Goal: Information Seeking & Learning: Check status

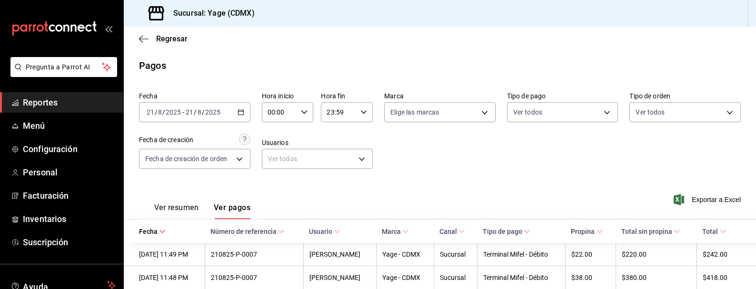
scroll to position [252, 0]
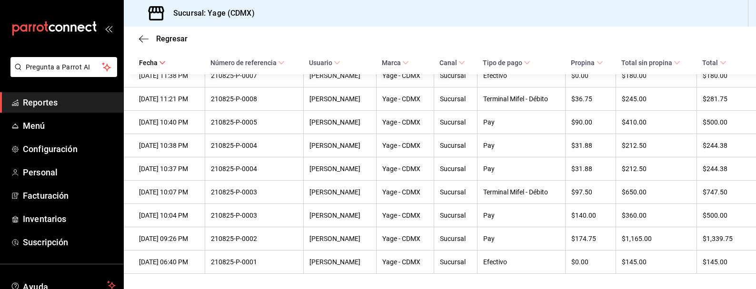
click at [55, 105] on span "Reportes" at bounding box center [69, 102] width 93 height 13
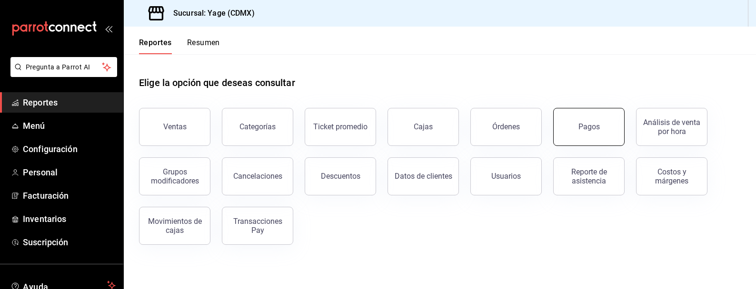
click at [586, 133] on button "Pagos" at bounding box center [588, 127] width 71 height 38
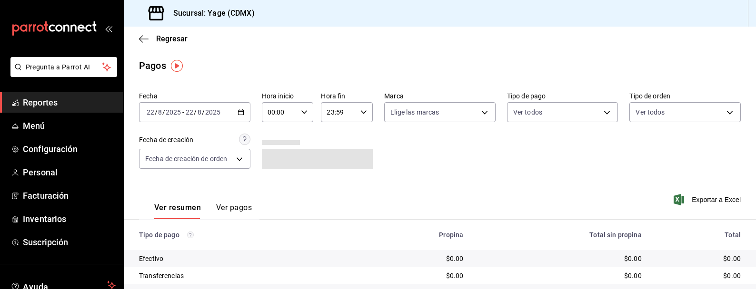
click at [235, 111] on div "[DATE] [DATE] - [DATE] [DATE]" at bounding box center [194, 112] width 111 height 20
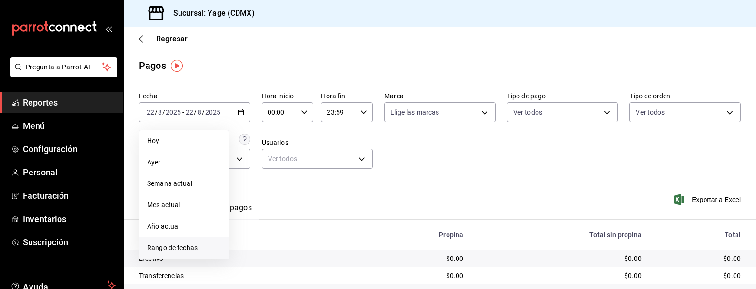
click at [198, 243] on span "Rango de fechas" at bounding box center [184, 248] width 74 height 10
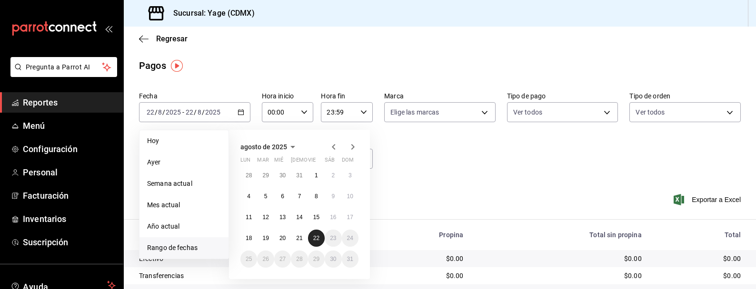
click at [316, 239] on abbr "22" at bounding box center [316, 238] width 6 height 7
click at [299, 236] on abbr "21" at bounding box center [299, 238] width 6 height 7
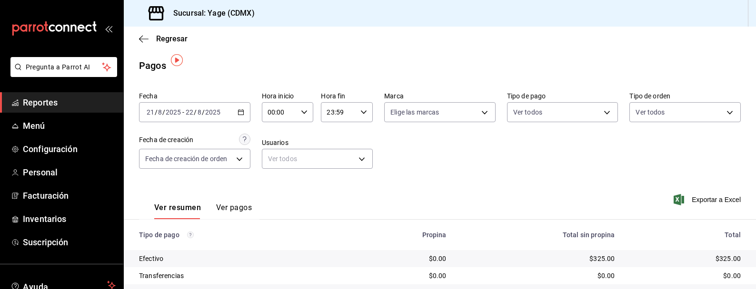
scroll to position [130, 0]
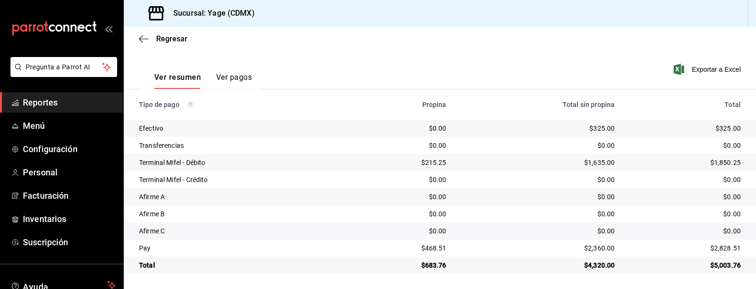
click at [228, 79] on button "Ver pagos" at bounding box center [234, 81] width 36 height 16
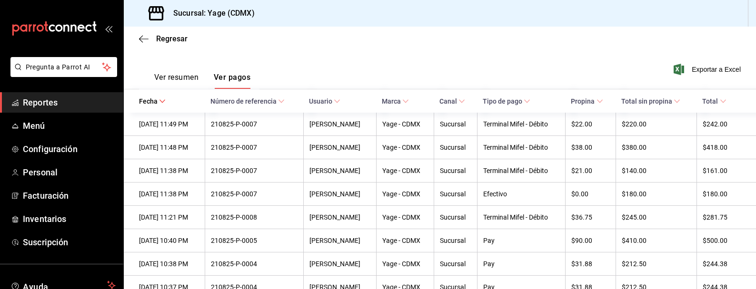
click at [79, 98] on span "Reportes" at bounding box center [69, 102] width 93 height 13
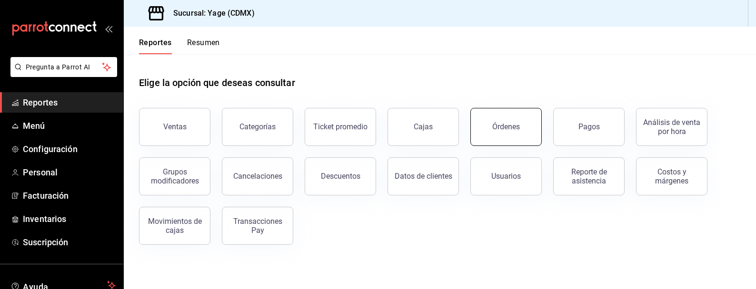
click at [519, 116] on button "Órdenes" at bounding box center [505, 127] width 71 height 38
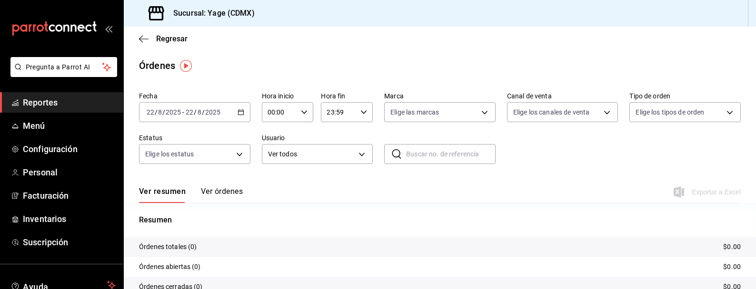
click at [84, 105] on span "Reportes" at bounding box center [69, 102] width 93 height 13
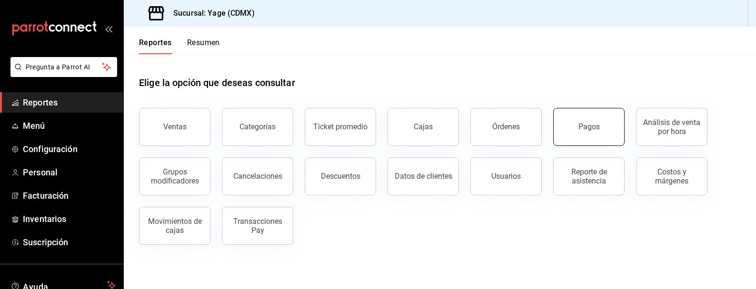
click at [604, 123] on button "Pagos" at bounding box center [588, 127] width 71 height 38
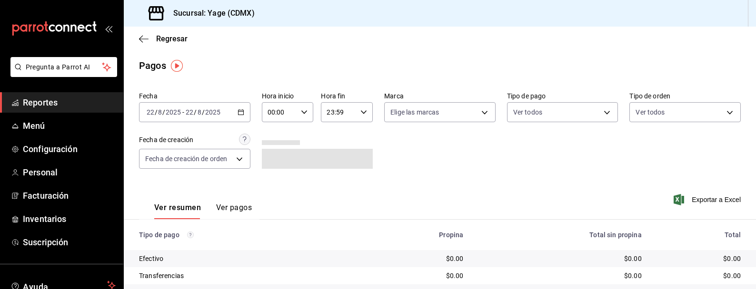
click at [238, 112] on \(Stroke\) "button" at bounding box center [241, 112] width 6 height 5
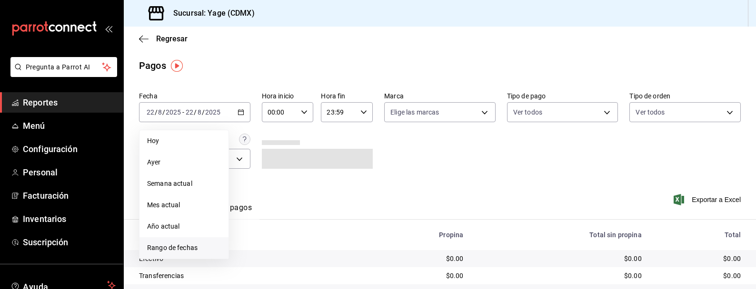
click at [179, 247] on span "Rango de fechas" at bounding box center [184, 248] width 74 height 10
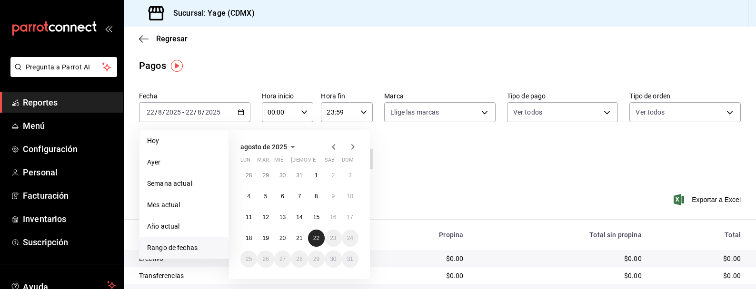
click at [312, 239] on button "22" at bounding box center [316, 238] width 17 height 17
click at [299, 242] on button "21" at bounding box center [299, 238] width 17 height 17
click at [320, 240] on button "22" at bounding box center [316, 238] width 17 height 17
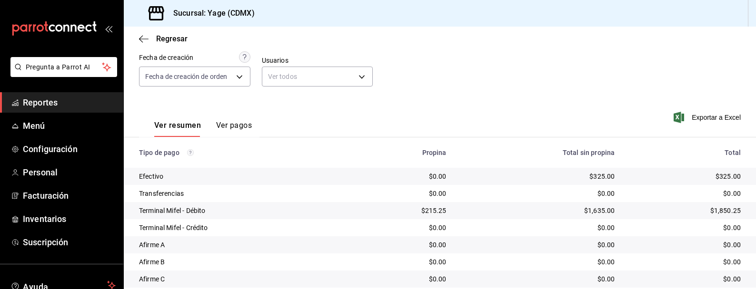
scroll to position [130, 0]
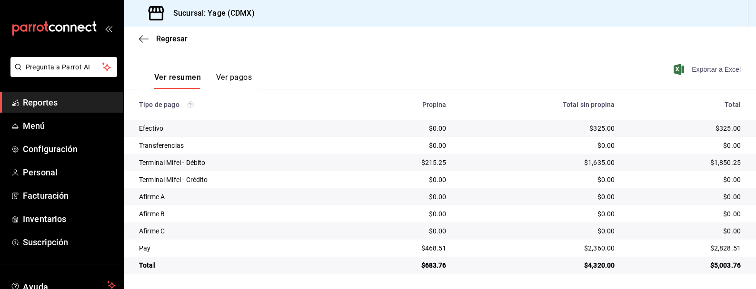
click at [692, 70] on span "Exportar a Excel" at bounding box center [708, 69] width 65 height 11
click at [65, 101] on span "Reportes" at bounding box center [69, 102] width 93 height 13
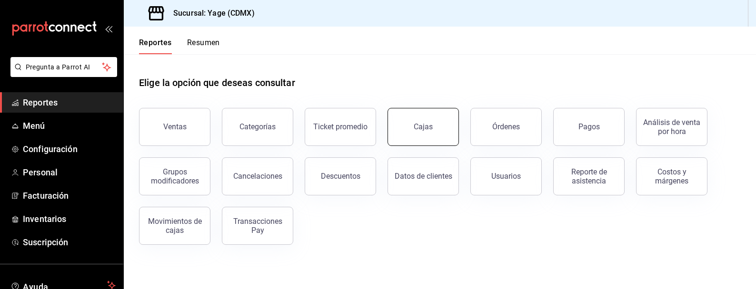
click at [424, 130] on div "Cajas" at bounding box center [423, 126] width 19 height 9
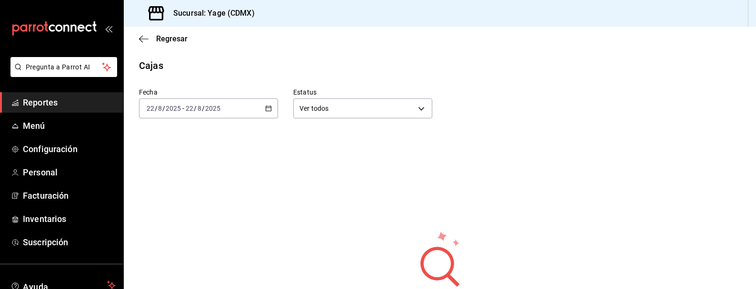
click at [268, 107] on icon "button" at bounding box center [268, 108] width 7 height 7
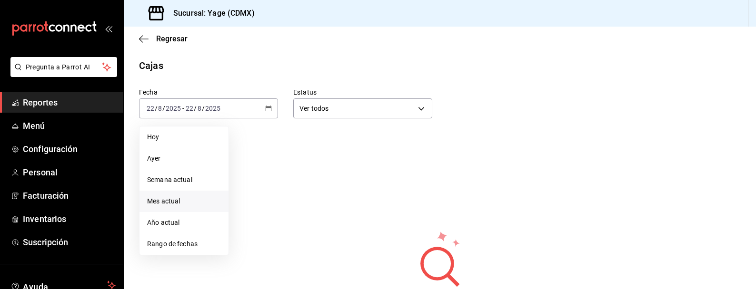
click at [182, 210] on li "Mes actual" at bounding box center [184, 201] width 89 height 21
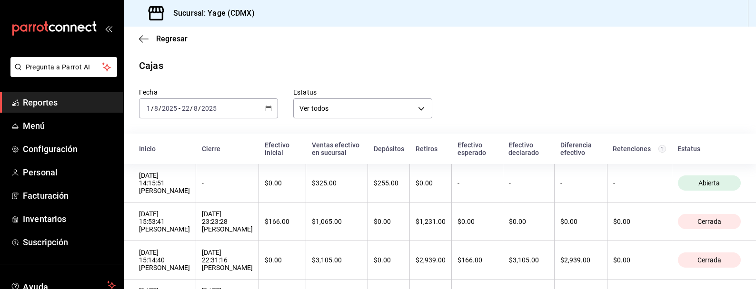
click at [270, 108] on icon "button" at bounding box center [268, 108] width 7 height 7
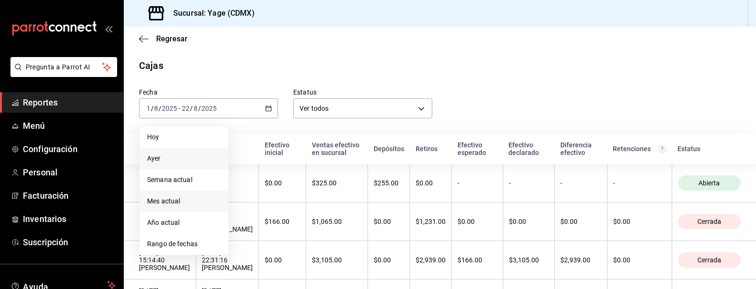
click at [178, 163] on span "Ayer" at bounding box center [184, 159] width 74 height 10
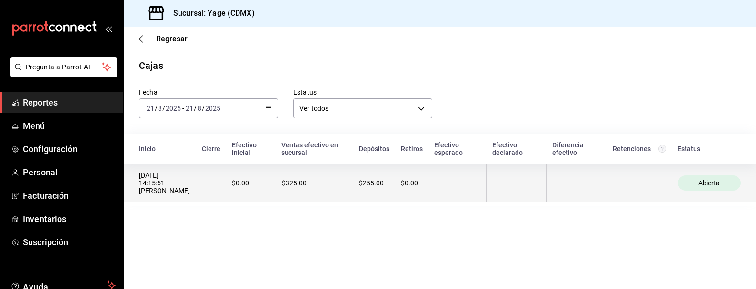
click at [370, 187] on div "$255.00" at bounding box center [374, 184] width 30 height 8
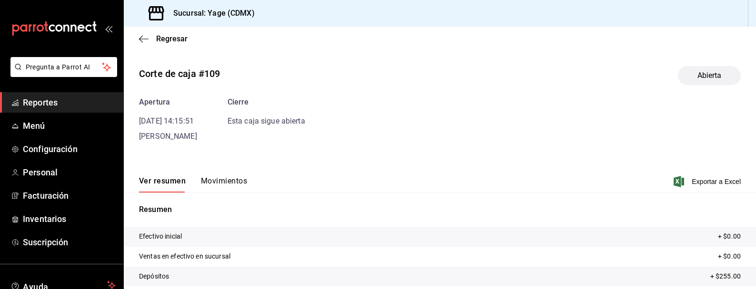
scroll to position [88, 0]
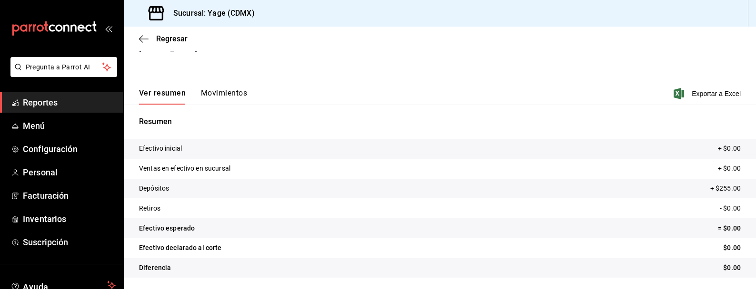
click at [81, 105] on span "Reportes" at bounding box center [69, 102] width 93 height 13
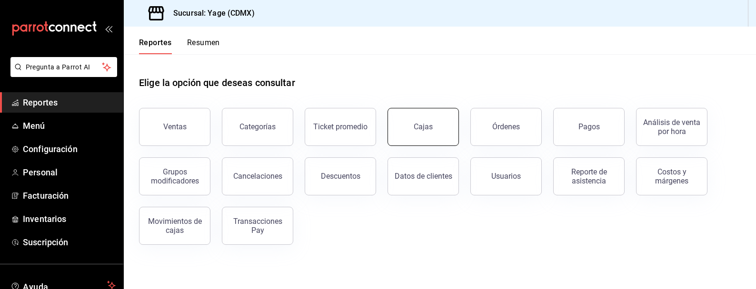
click at [425, 131] on button "Cajas" at bounding box center [423, 127] width 71 height 38
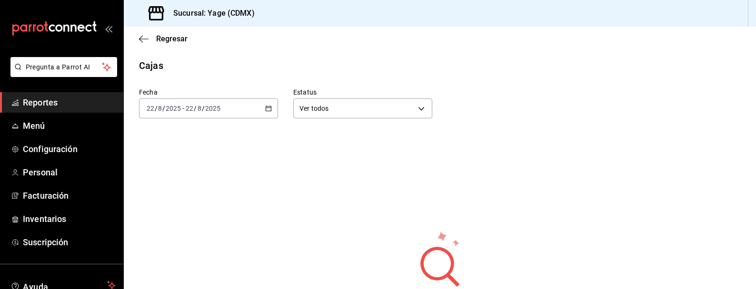
click at [272, 104] on div "[DATE] [DATE] - [DATE] [DATE]" at bounding box center [208, 109] width 139 height 20
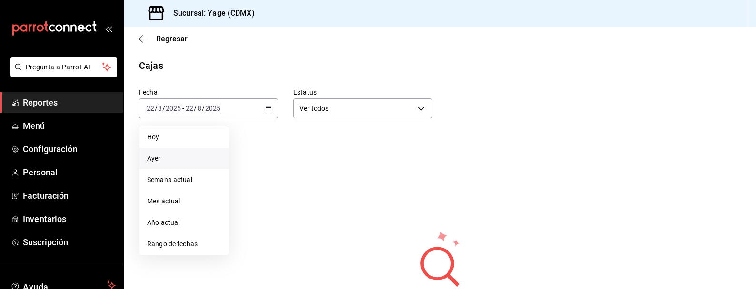
click at [189, 157] on span "Ayer" at bounding box center [184, 159] width 74 height 10
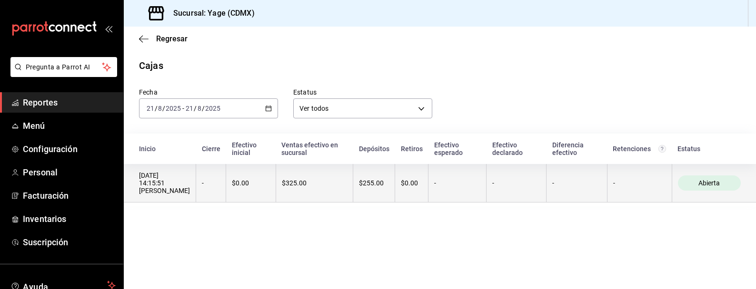
click at [374, 189] on th "$255.00" at bounding box center [374, 183] width 42 height 39
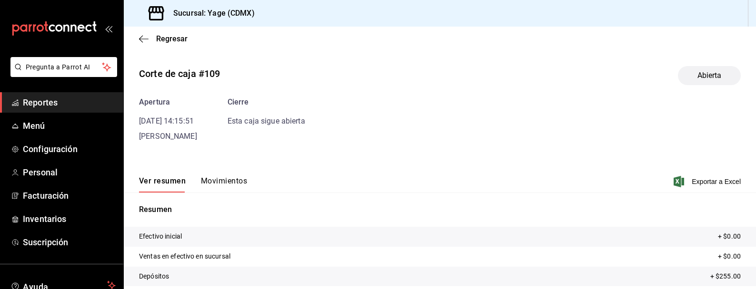
click at [226, 188] on button "Movimientos" at bounding box center [224, 185] width 46 height 16
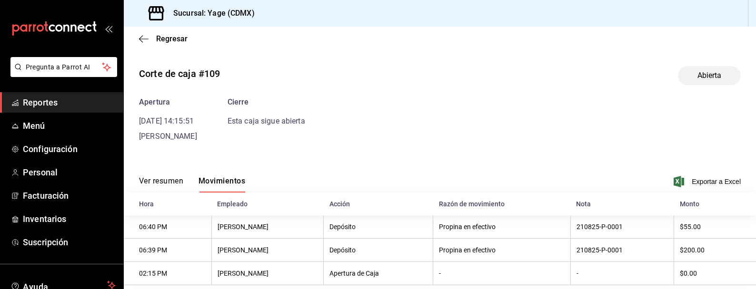
scroll to position [20, 0]
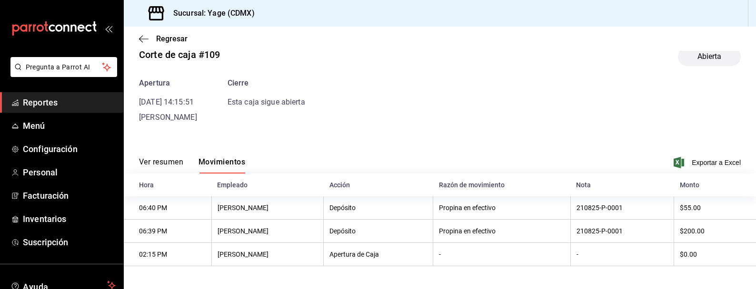
click at [359, 237] on th "Depósito" at bounding box center [379, 231] width 110 height 23
click at [164, 230] on th "06:39 PM" at bounding box center [168, 231] width 88 height 23
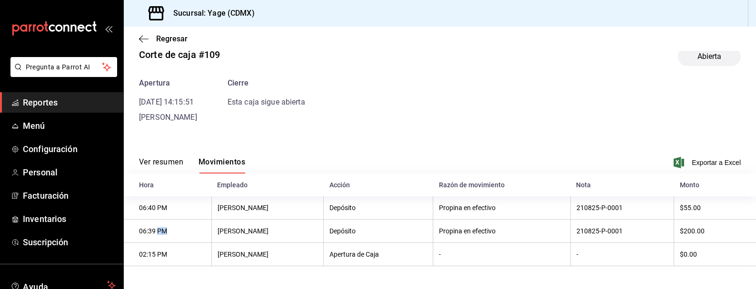
click at [152, 165] on button "Ver resumen" at bounding box center [161, 166] width 44 height 16
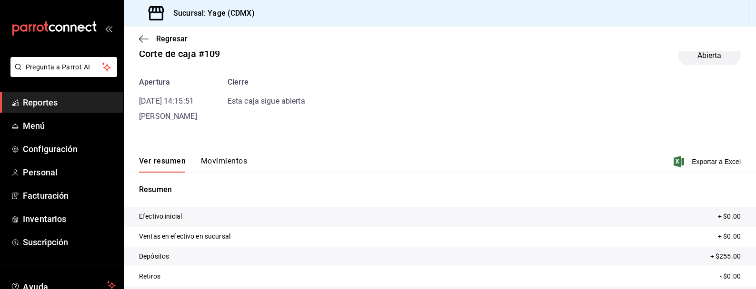
scroll to position [88, 0]
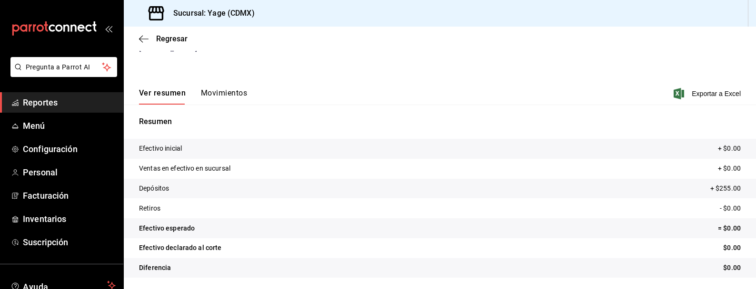
click at [228, 98] on button "Movimientos" at bounding box center [224, 97] width 46 height 16
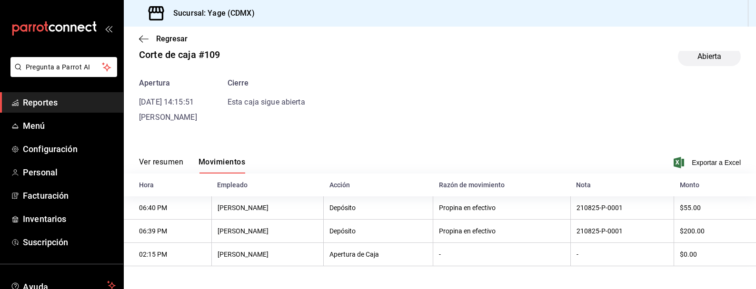
click at [50, 102] on span "Reportes" at bounding box center [69, 102] width 93 height 13
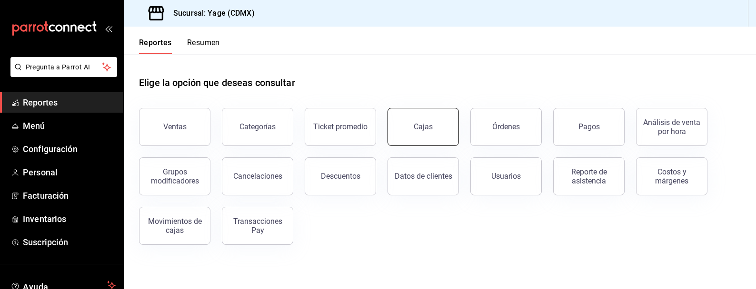
click at [426, 132] on button "Cajas" at bounding box center [423, 127] width 71 height 38
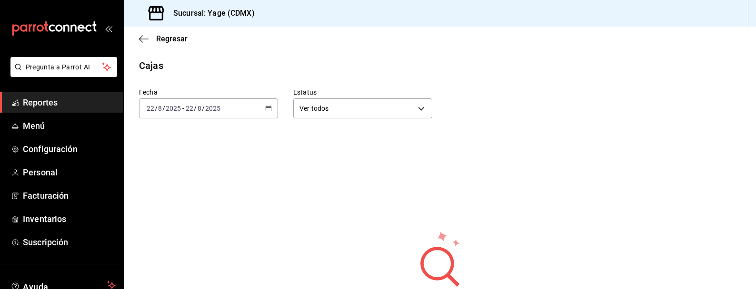
click at [269, 110] on icon "button" at bounding box center [268, 108] width 7 height 7
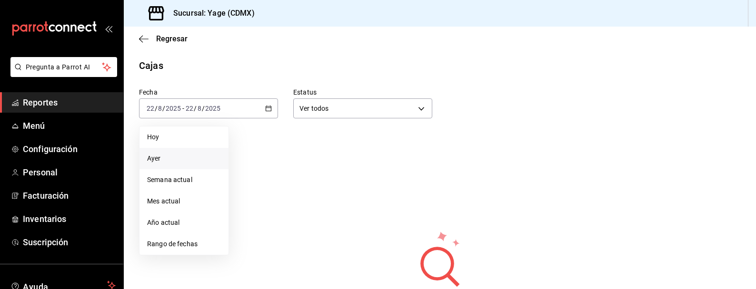
click at [176, 163] on span "Ayer" at bounding box center [184, 159] width 74 height 10
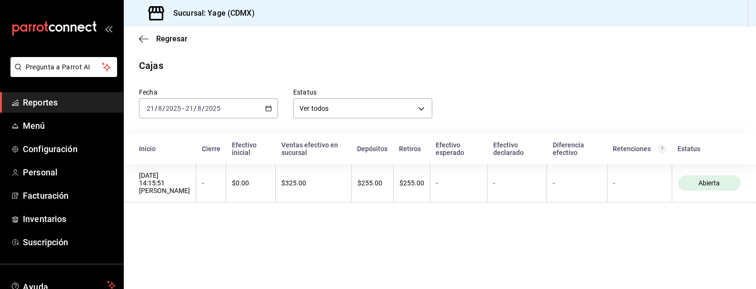
click at [65, 104] on span "Reportes" at bounding box center [69, 102] width 93 height 13
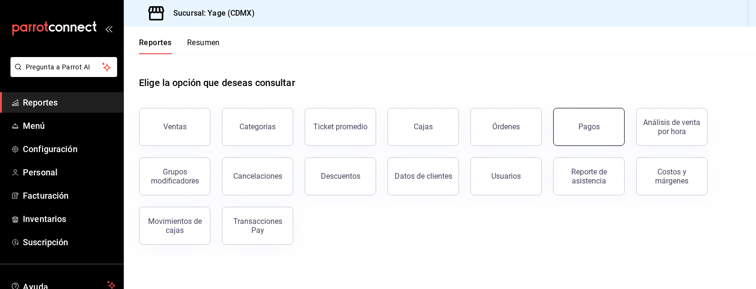
click at [606, 136] on button "Pagos" at bounding box center [588, 127] width 71 height 38
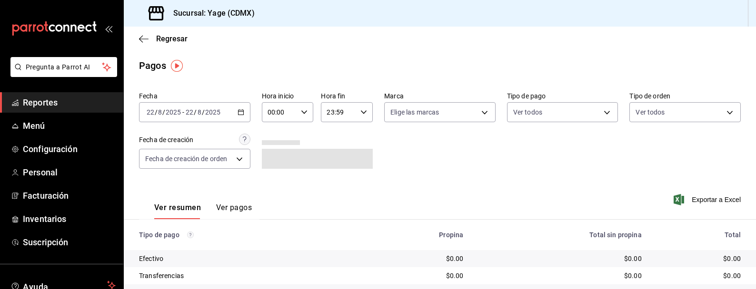
click at [243, 110] on icon "button" at bounding box center [241, 112] width 7 height 7
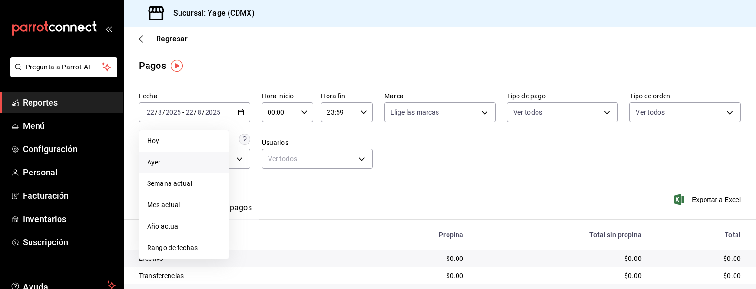
click at [190, 157] on li "Ayer" at bounding box center [184, 162] width 89 height 21
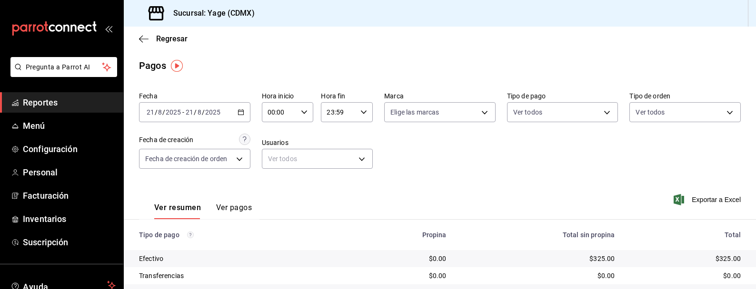
scroll to position [130, 0]
